Goal: Task Accomplishment & Management: Use online tool/utility

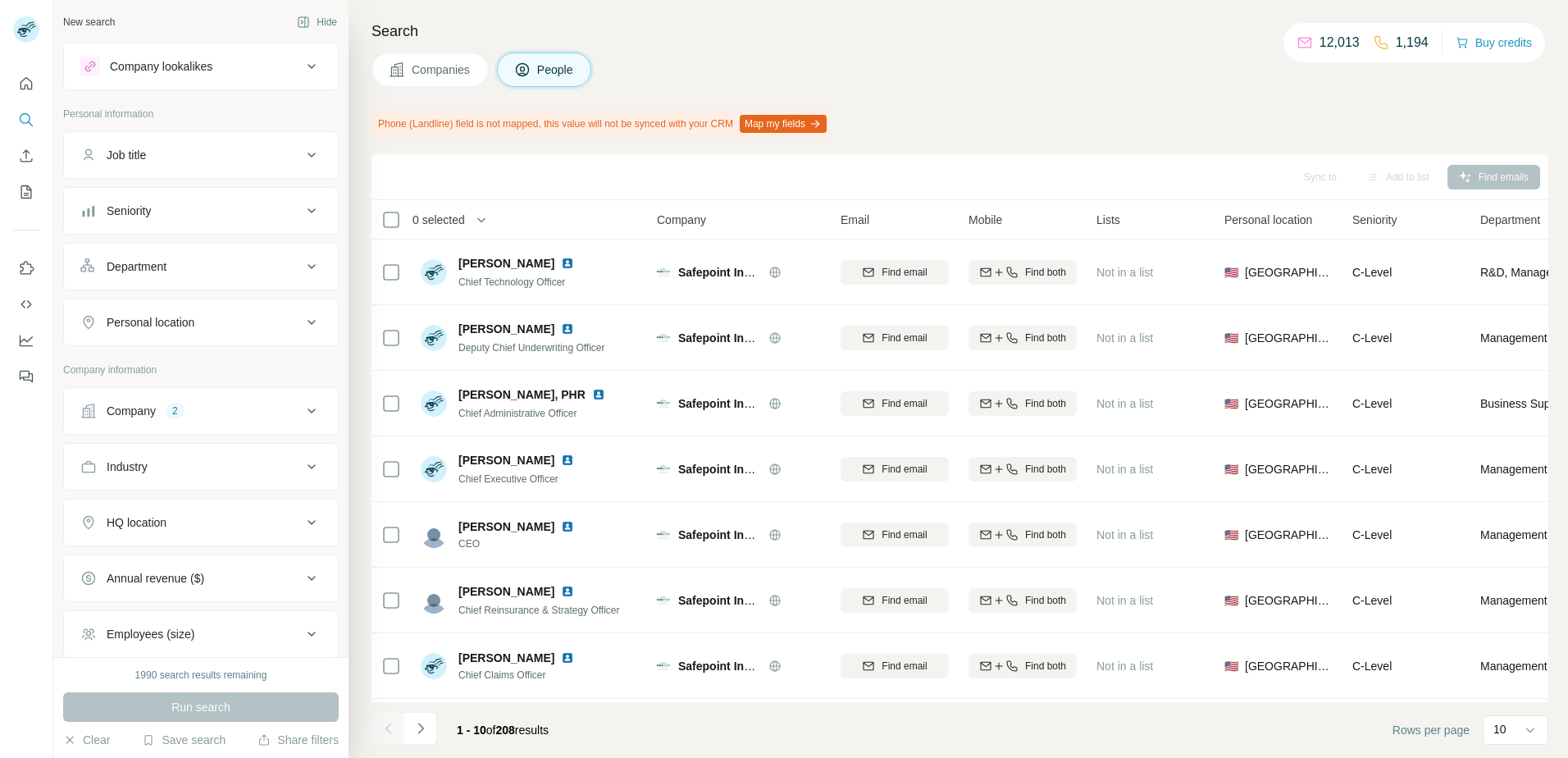
click at [191, 421] on button "Company 2" at bounding box center [201, 411] width 274 height 39
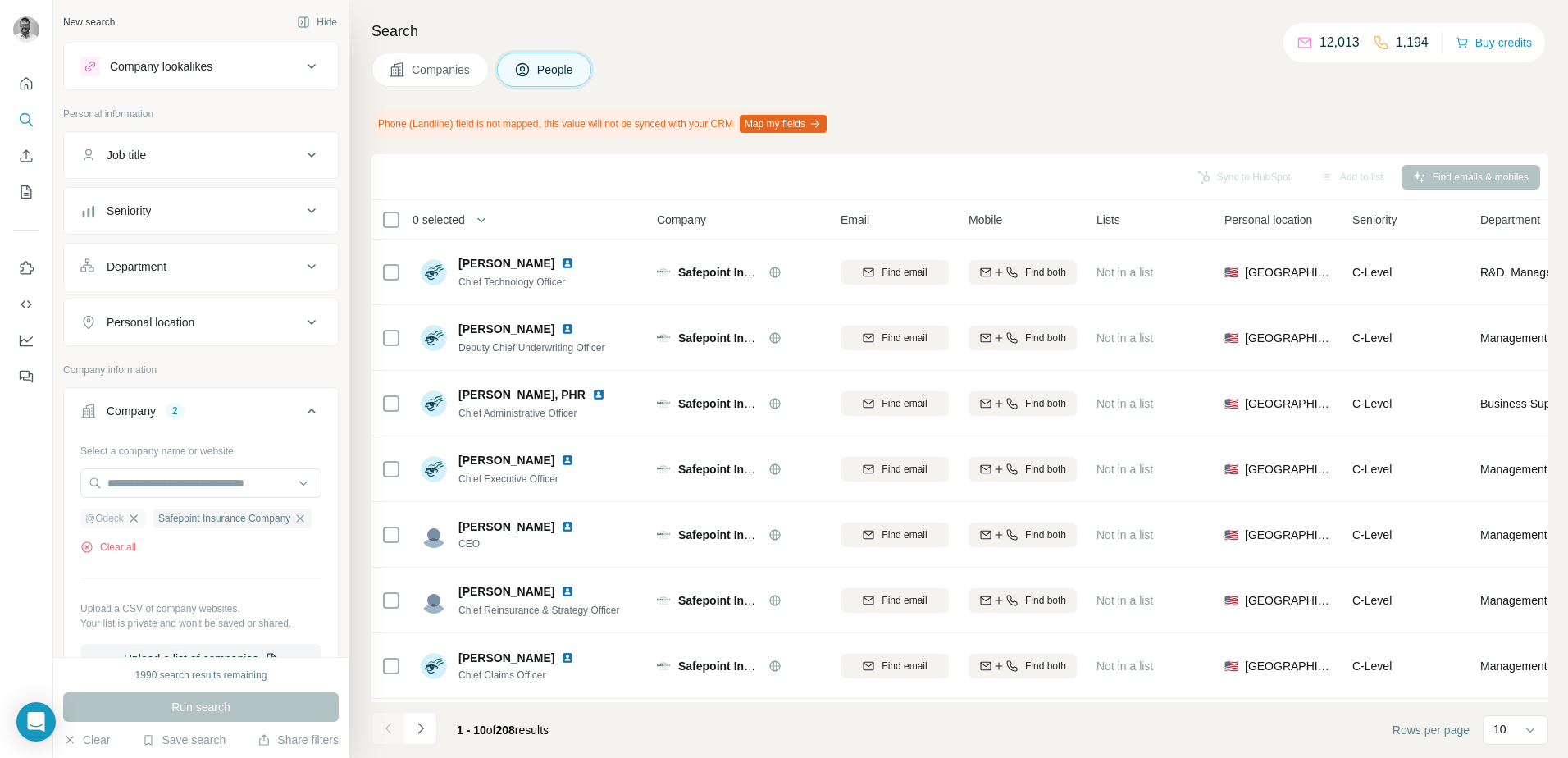
click at [137, 520] on icon "button" at bounding box center [134, 517] width 8 height 8
click at [202, 700] on span "Run search" at bounding box center [201, 706] width 59 height 16
click at [124, 533] on div "Safepoint Insurance Company Clear all" at bounding box center [201, 525] width 241 height 56
drag, startPoint x: 125, startPoint y: 545, endPoint x: 129, endPoint y: 525, distance: 20.4
click at [124, 545] on button "Clear all" at bounding box center [108, 546] width 55 height 14
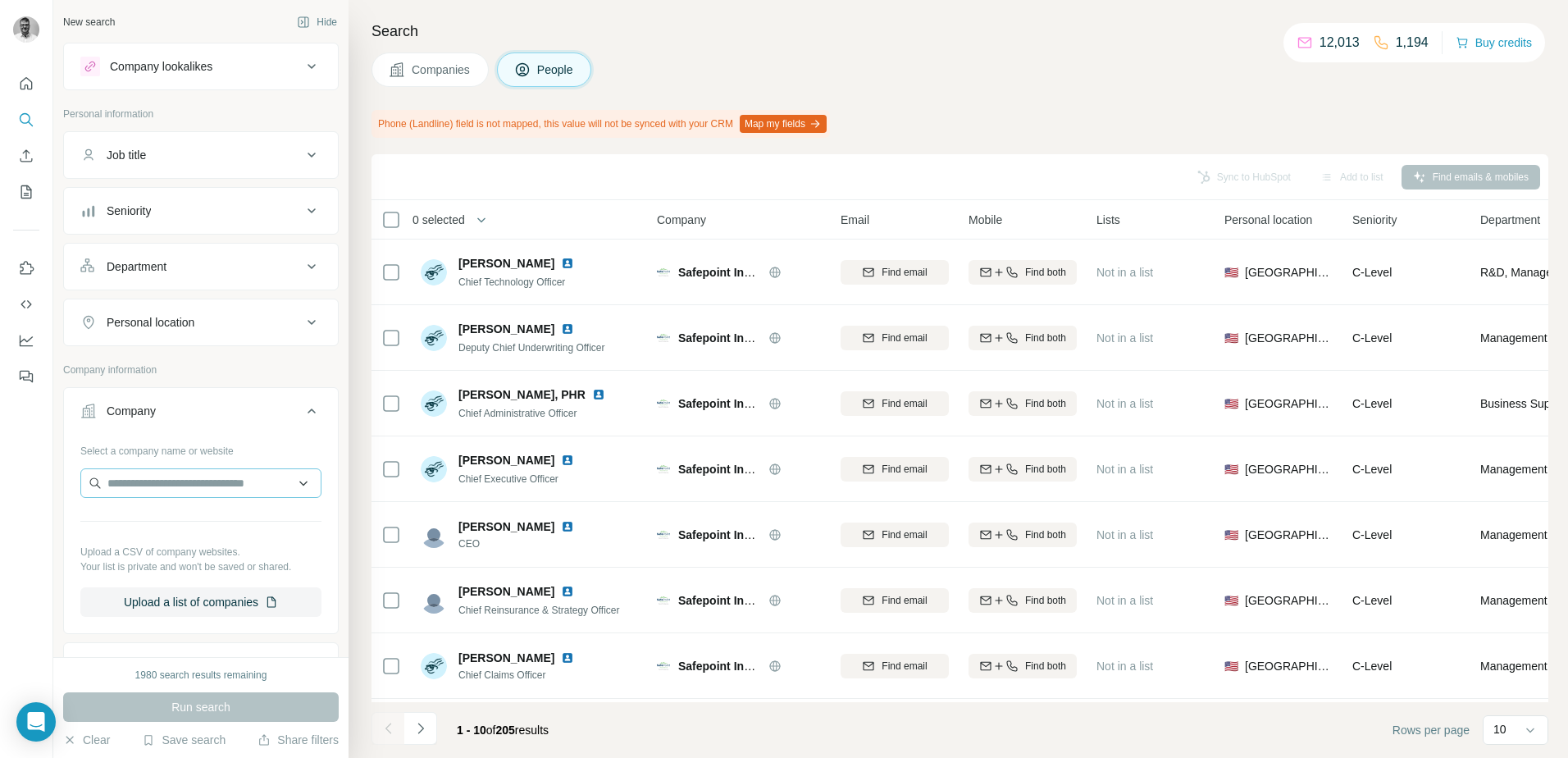
drag, startPoint x: 138, startPoint y: 506, endPoint x: 143, endPoint y: 496, distance: 11.2
click at [141, 502] on div "Select a company name or website Upload a CSV of company websites. Your list is…" at bounding box center [201, 527] width 241 height 179
click at [143, 496] on input "text" at bounding box center [201, 482] width 241 height 30
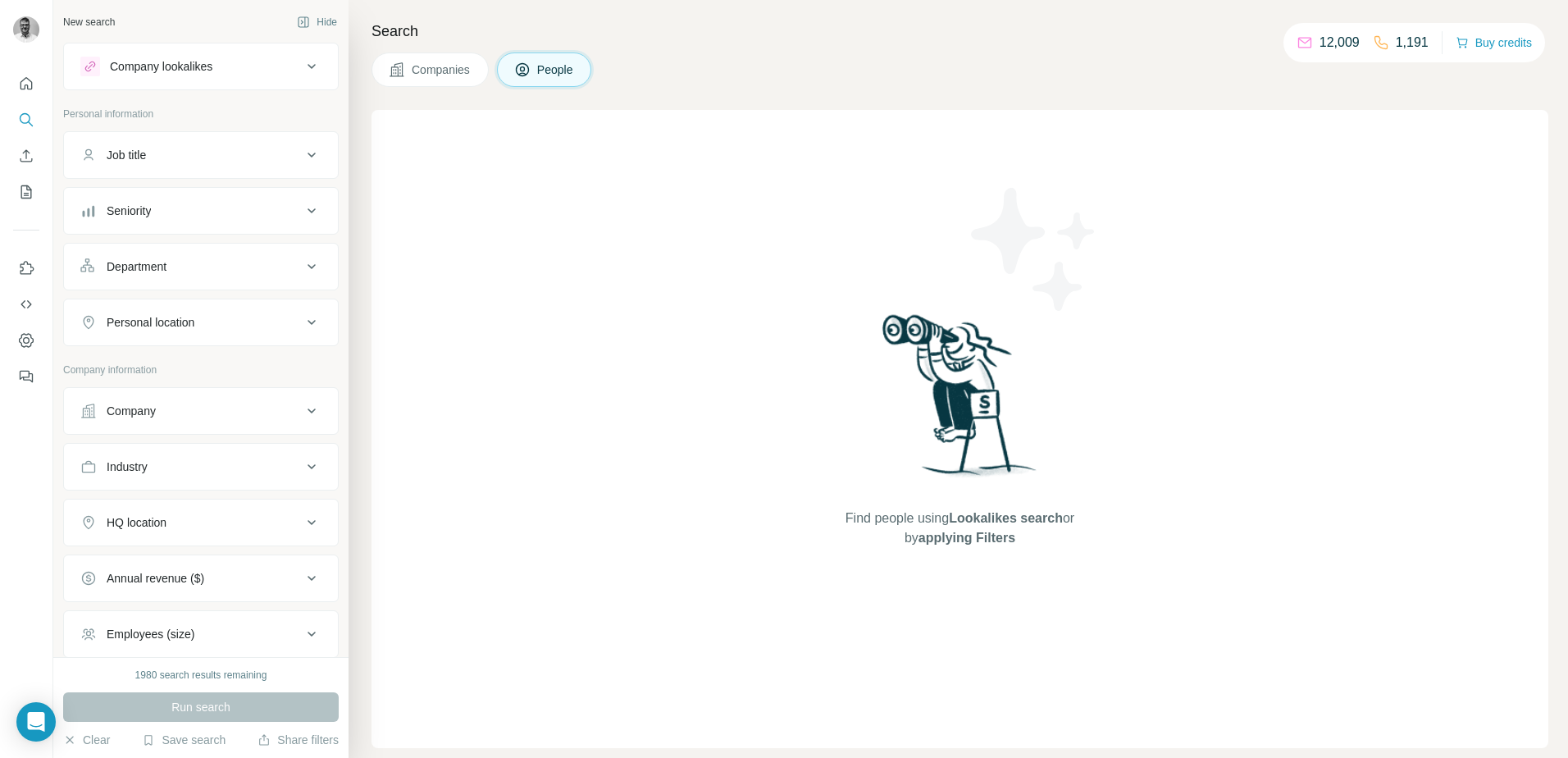
click at [221, 433] on div "Company" at bounding box center [201, 411] width 276 height 48
click at [221, 432] on div "Company" at bounding box center [201, 411] width 276 height 48
drag, startPoint x: 221, startPoint y: 432, endPoint x: 220, endPoint y: 420, distance: 12.0
click at [220, 420] on button "Company" at bounding box center [201, 411] width 274 height 39
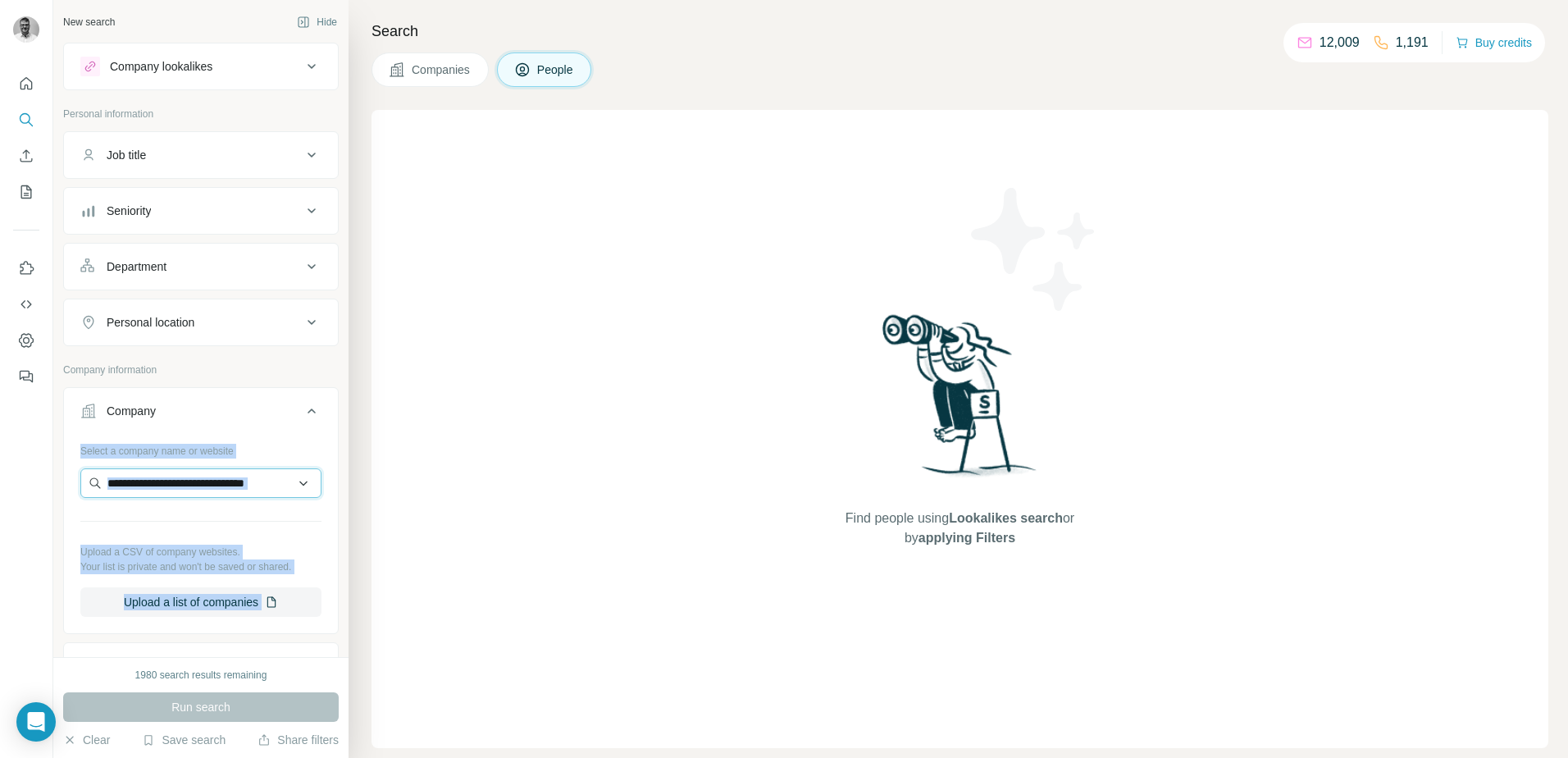
click at [201, 481] on input "text" at bounding box center [201, 482] width 241 height 30
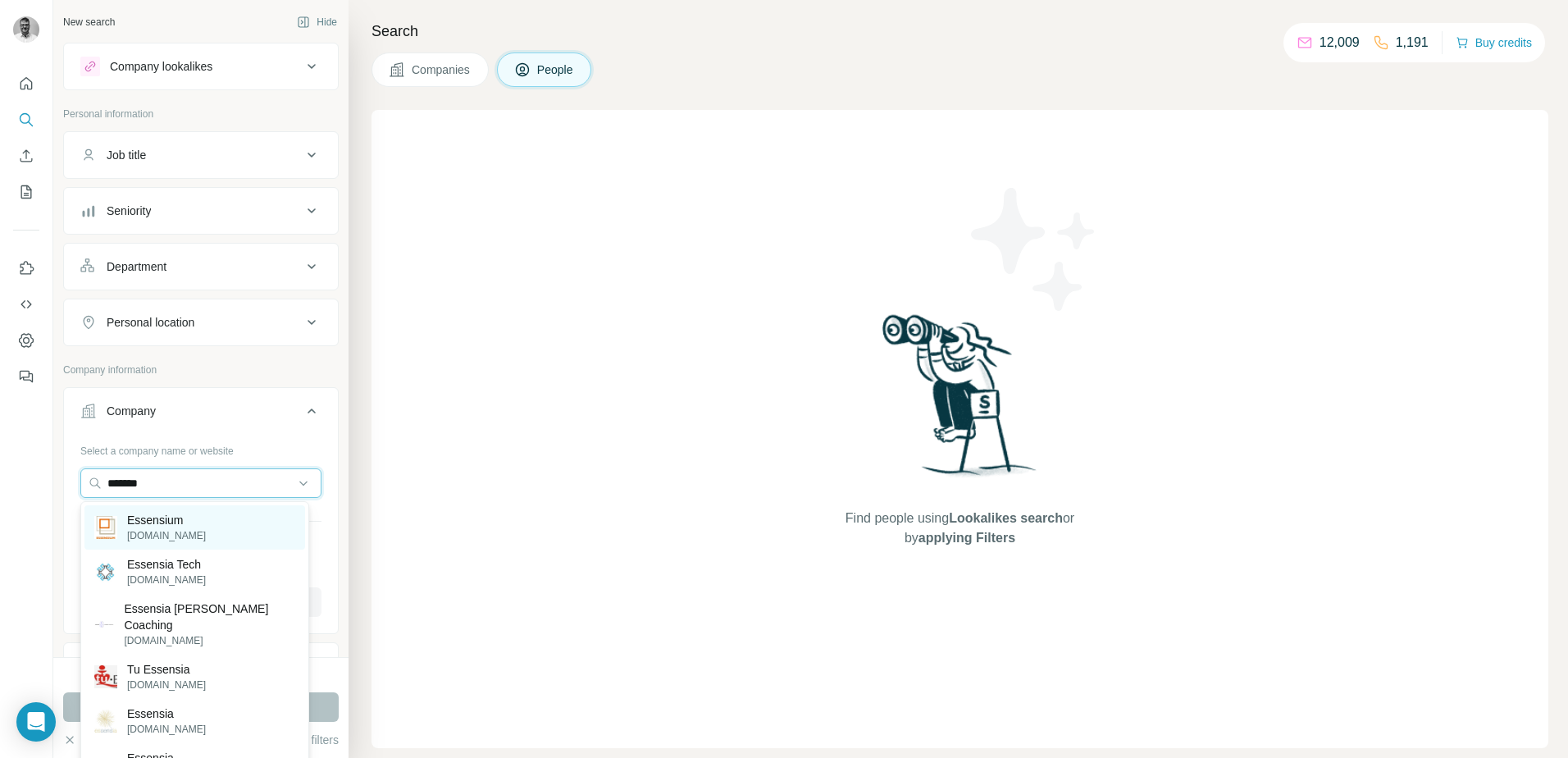
type input "*******"
click at [203, 510] on div "Essensium essensium.com" at bounding box center [194, 527] width 221 height 44
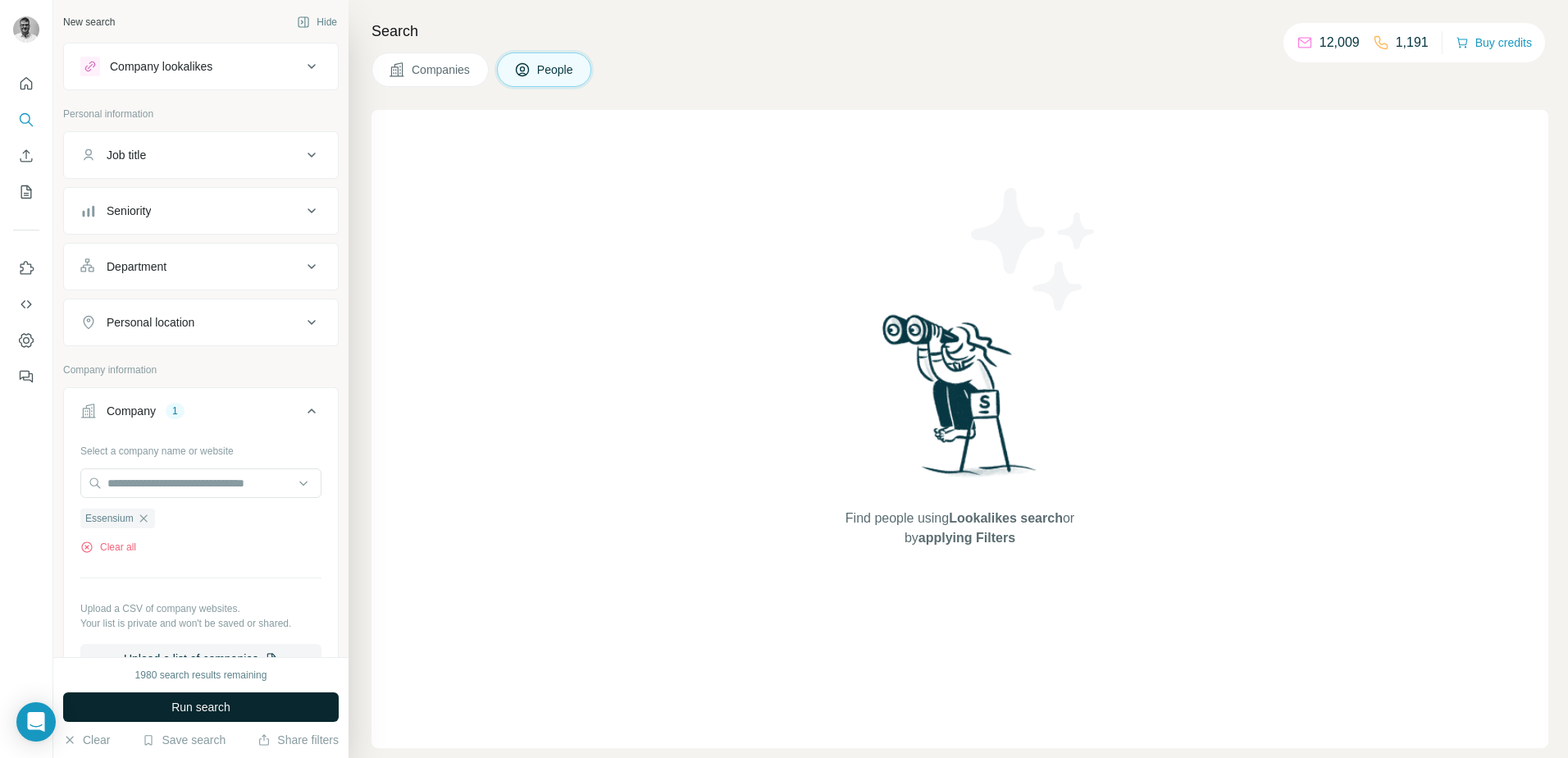
click at [201, 705] on span "Run search" at bounding box center [201, 706] width 59 height 16
